Goal: Transaction & Acquisition: Download file/media

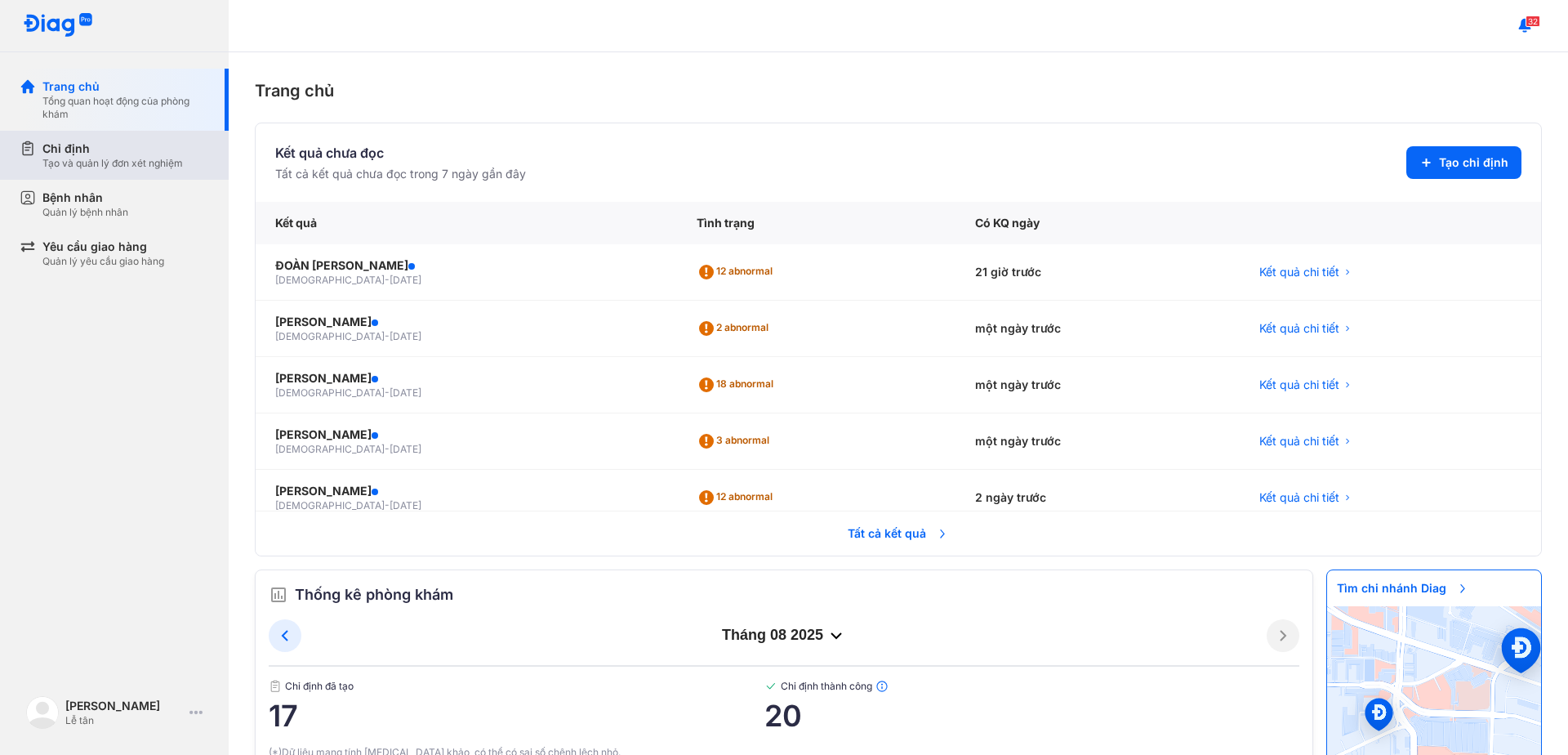
click at [52, 142] on div "Chỉ định" at bounding box center [112, 148] width 140 height 17
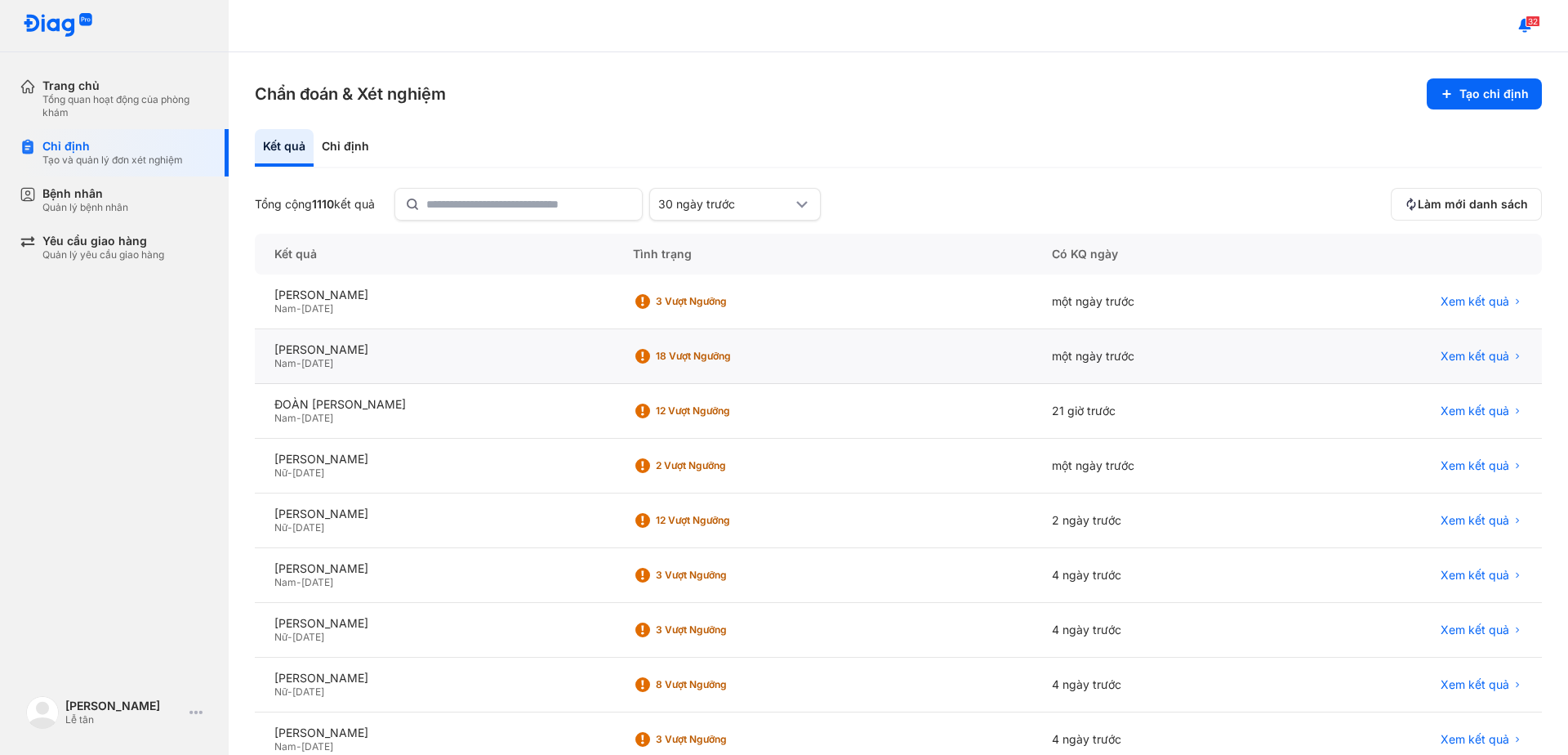
click at [1305, 342] on div "Xem kết quả" at bounding box center [1414, 356] width 254 height 54
click at [1463, 413] on span "Xem kết quả" at bounding box center [1475, 411] width 69 height 15
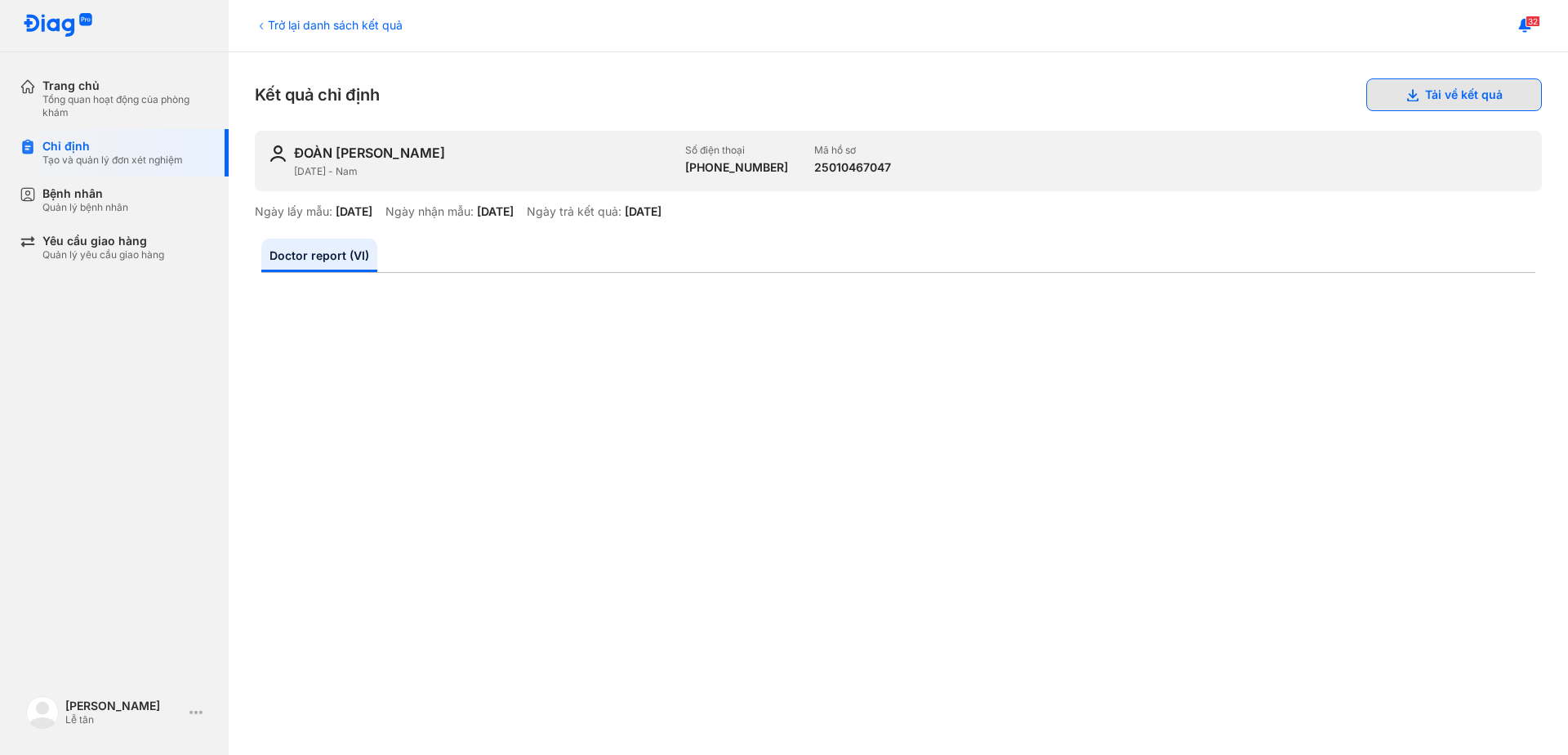
click at [1433, 91] on button "Tải về kết quả" at bounding box center [1455, 94] width 176 height 33
